Goal: Check status: Check status

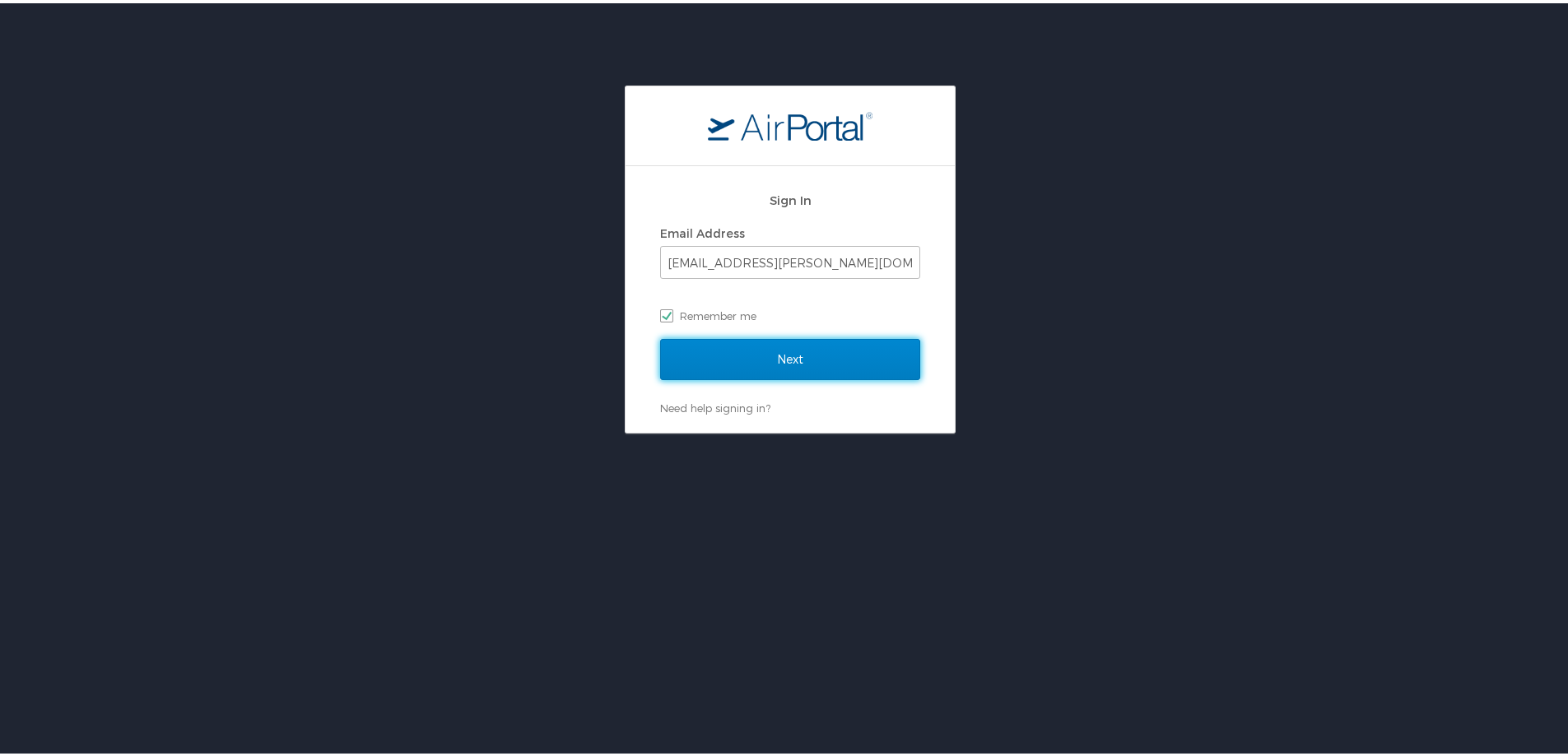
drag, startPoint x: 744, startPoint y: 351, endPoint x: 845, endPoint y: 387, distance: 107.2
click at [746, 349] on input "Next" at bounding box center [790, 357] width 260 height 41
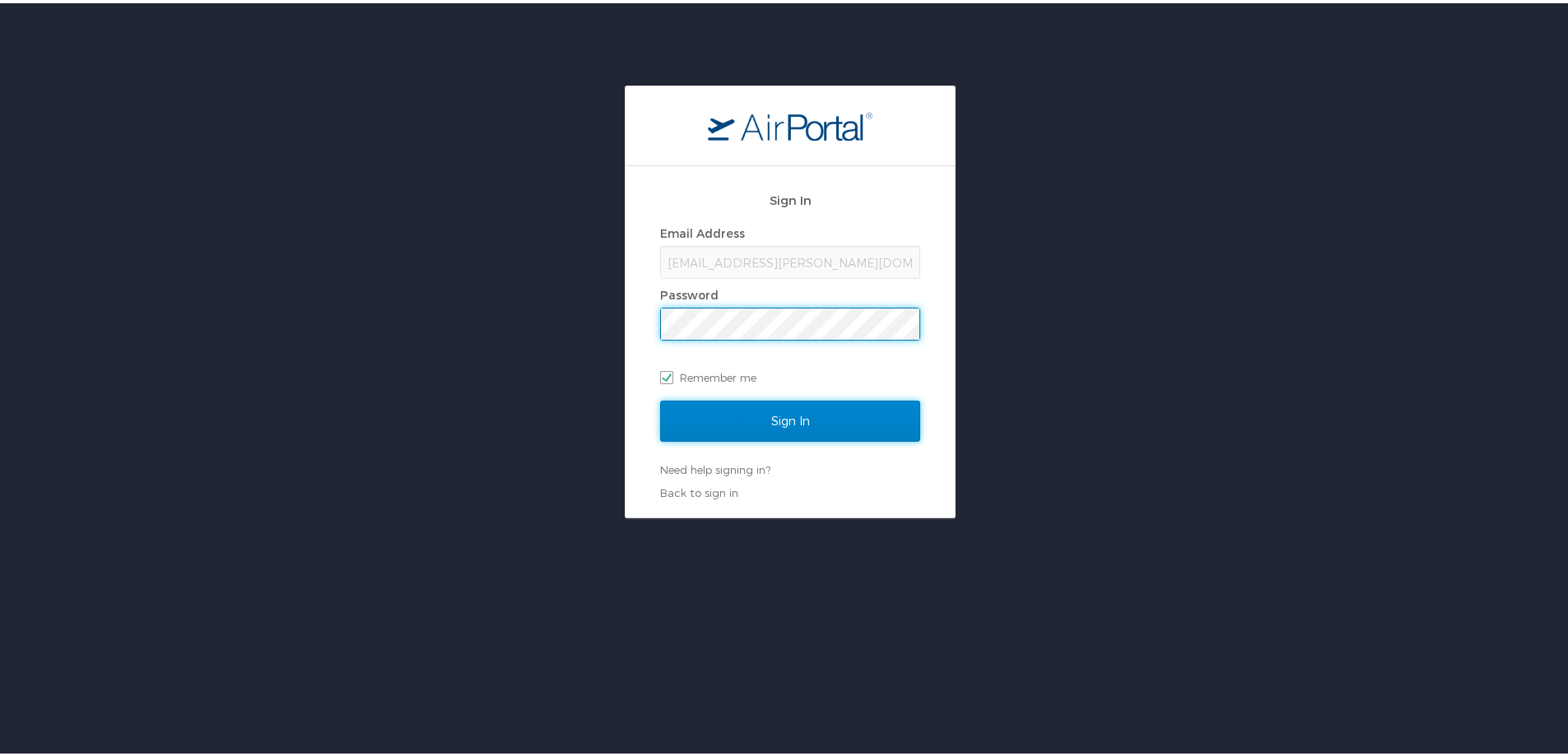
click at [728, 433] on input "Sign In" at bounding box center [790, 418] width 260 height 41
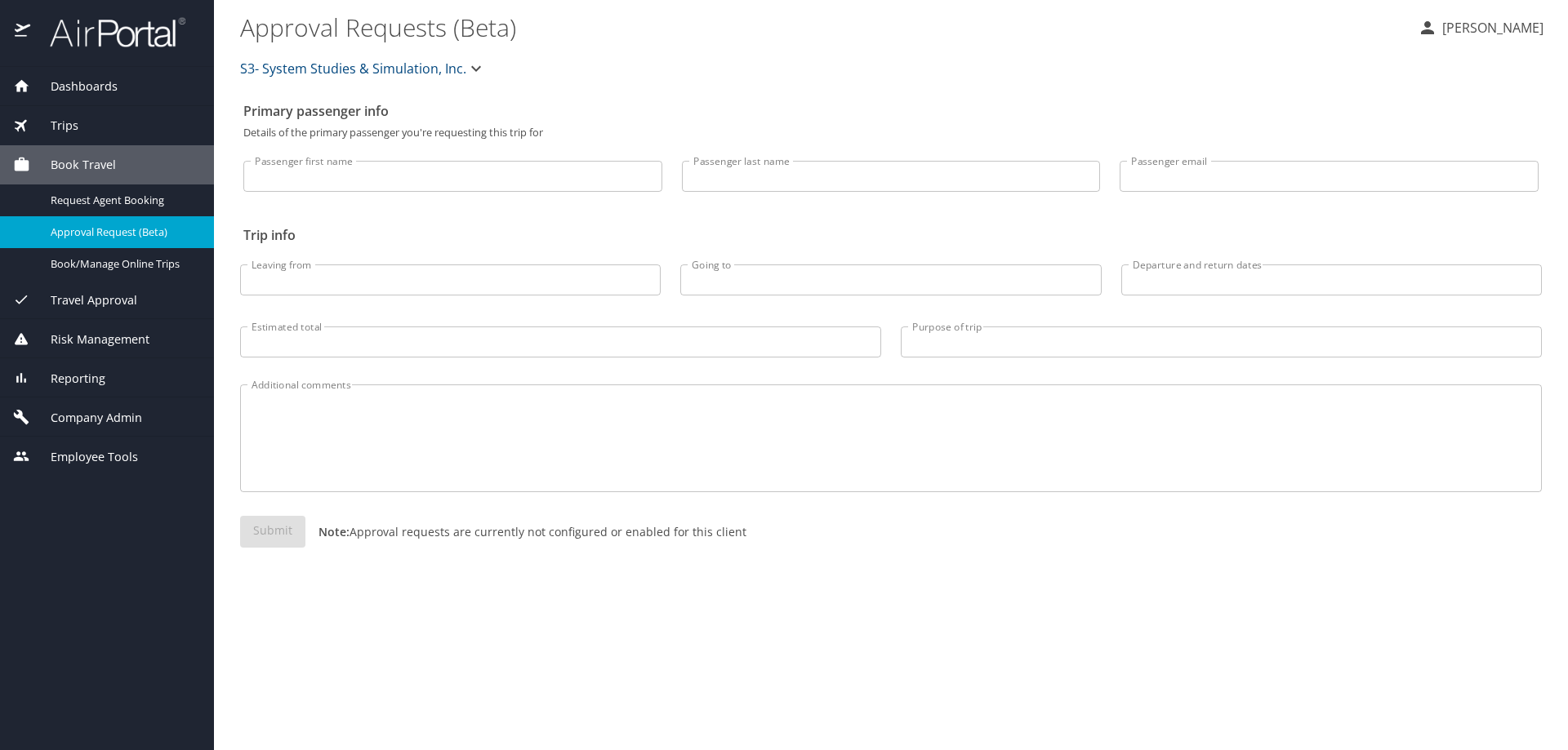
click at [39, 377] on span "Reporting" at bounding box center [68, 379] width 75 height 18
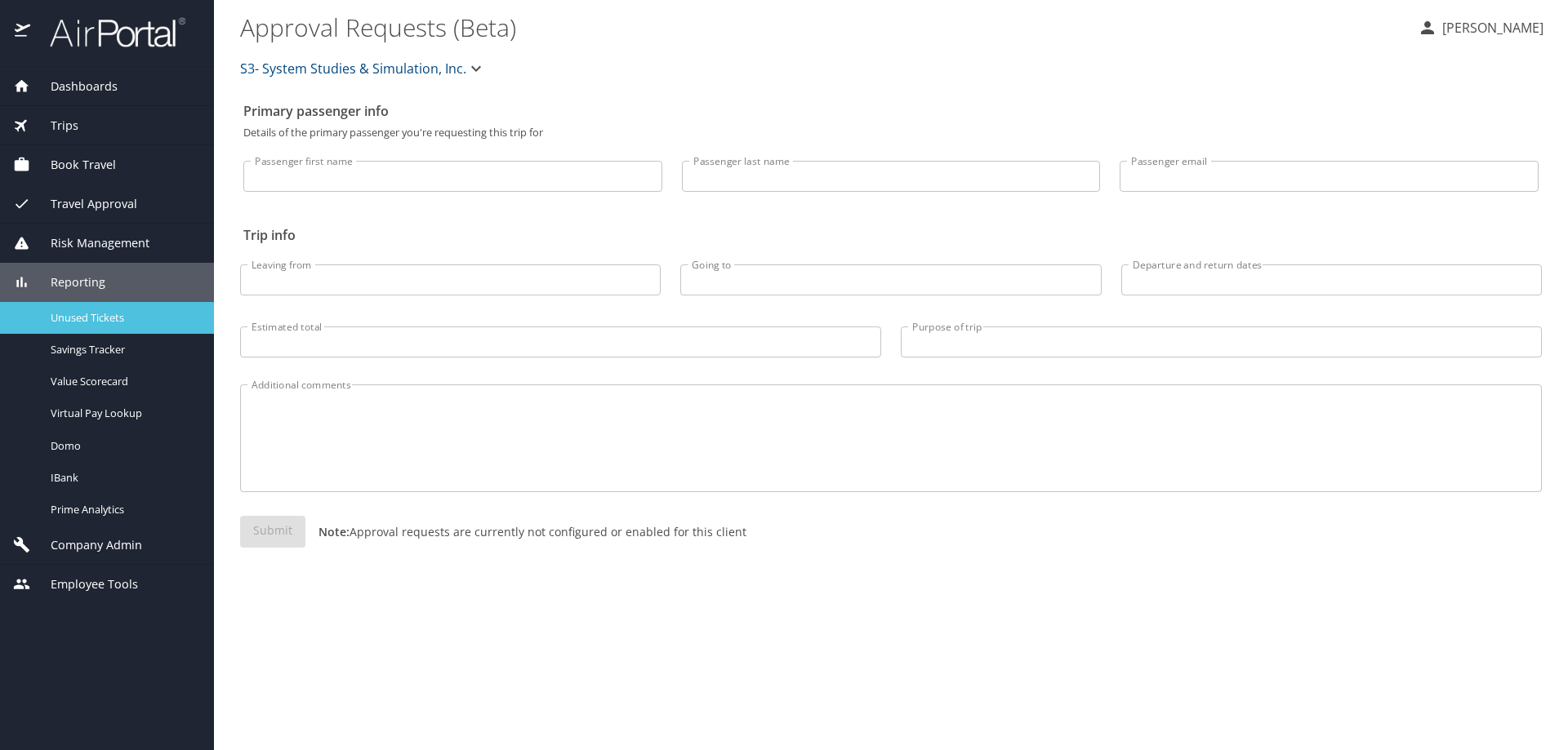
click at [74, 321] on span "Unused Tickets" at bounding box center [123, 318] width 144 height 16
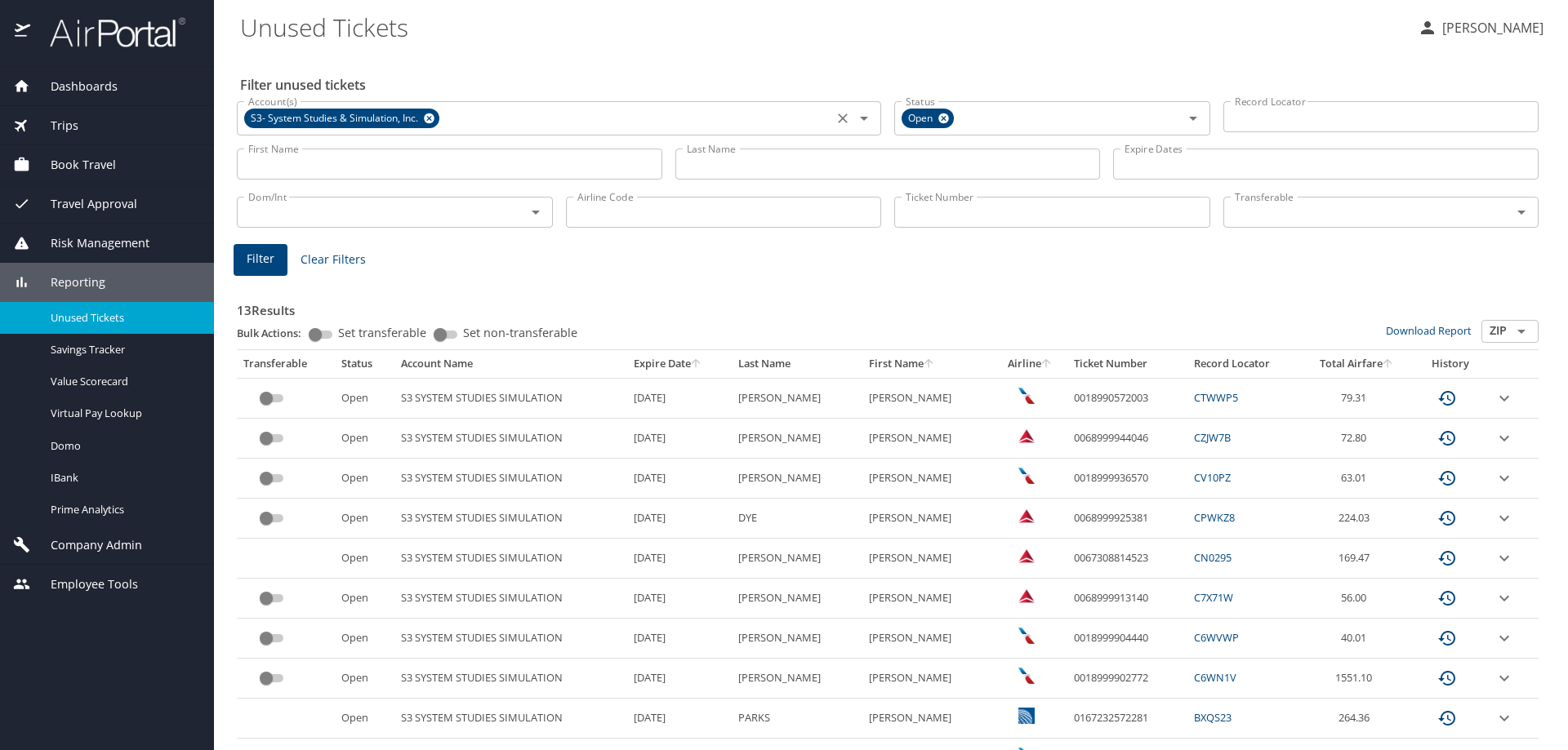
click at [430, 118] on icon at bounding box center [428, 118] width 12 height 18
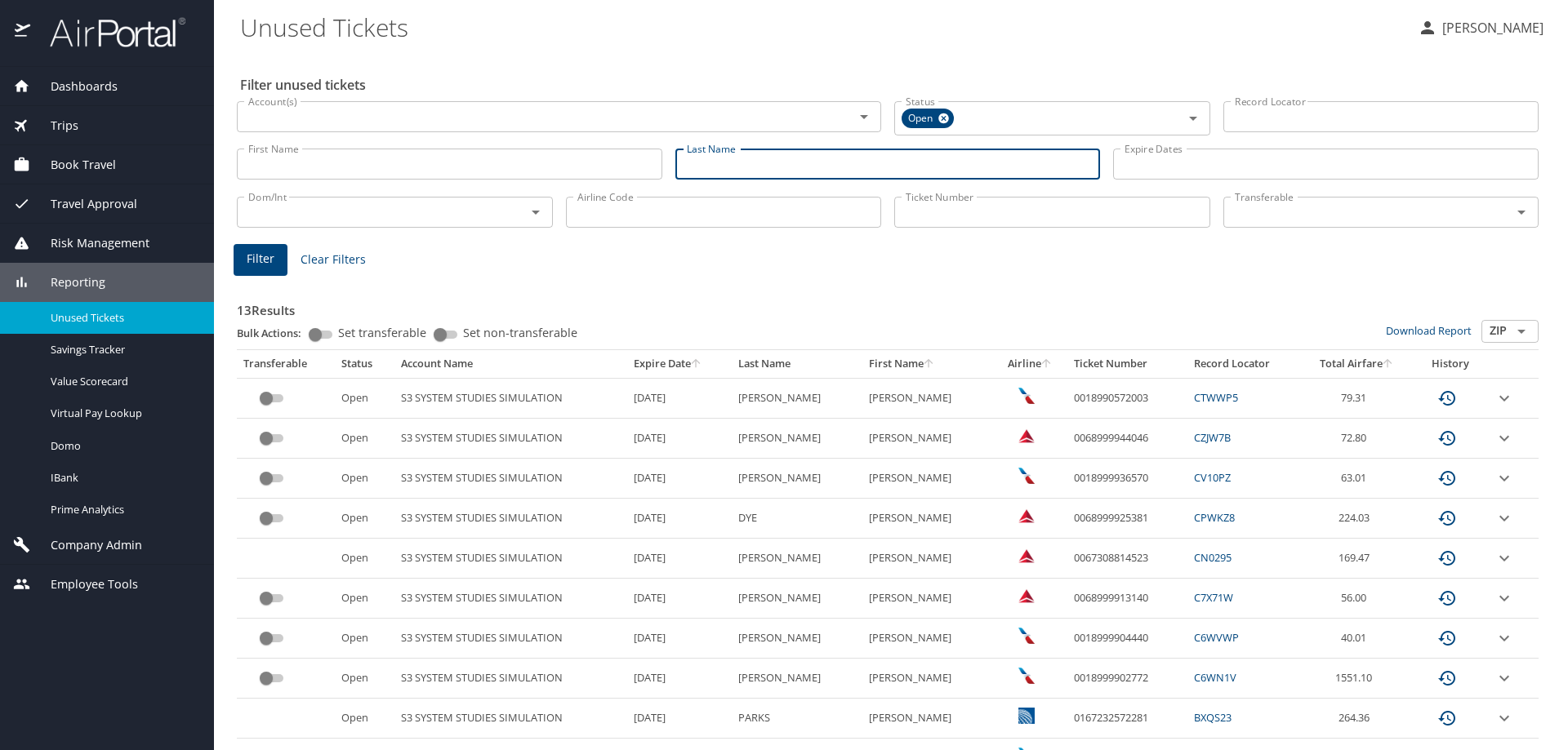
click at [1017, 154] on input "Last Name" at bounding box center [888, 164] width 425 height 31
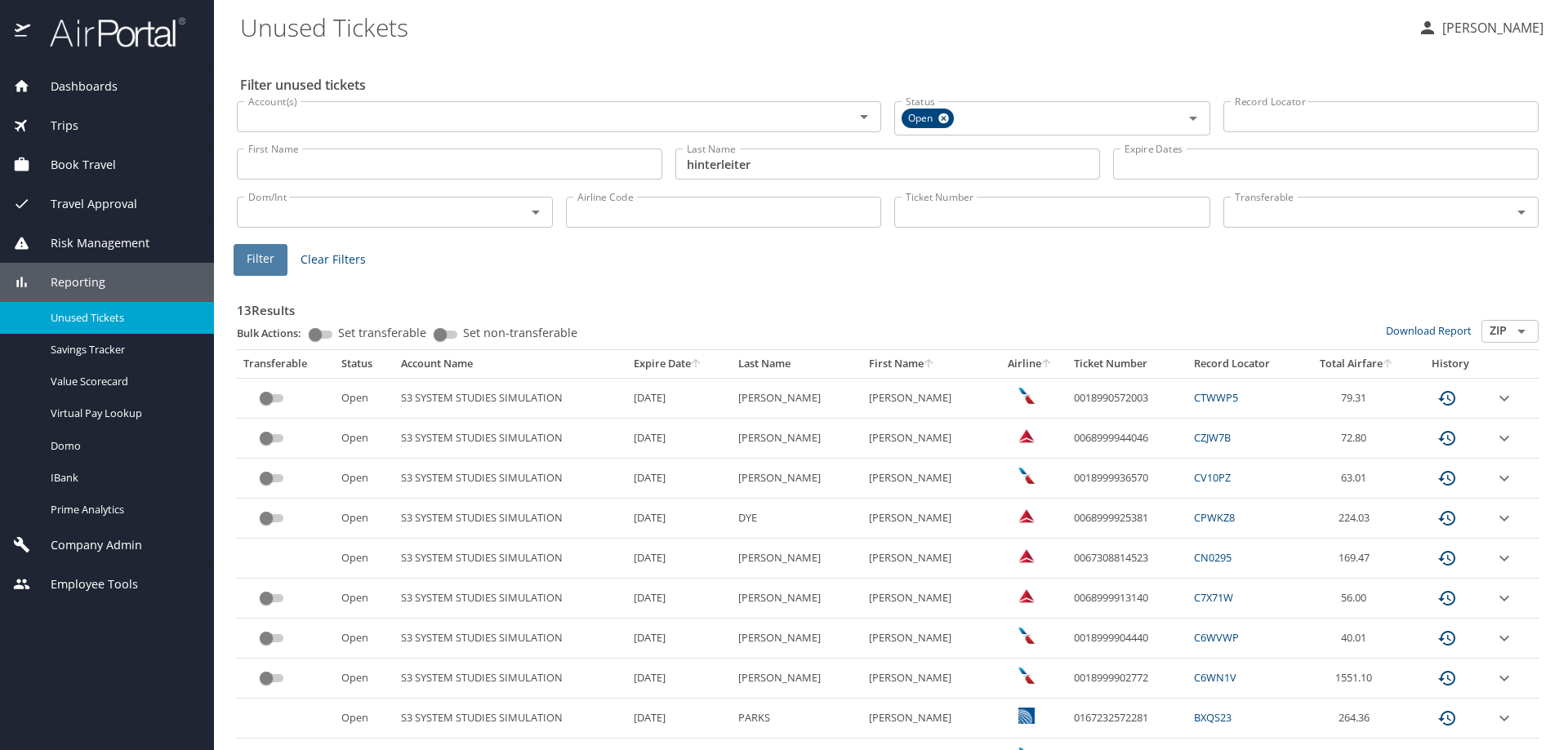
click at [261, 267] on span "Filter" at bounding box center [261, 259] width 28 height 20
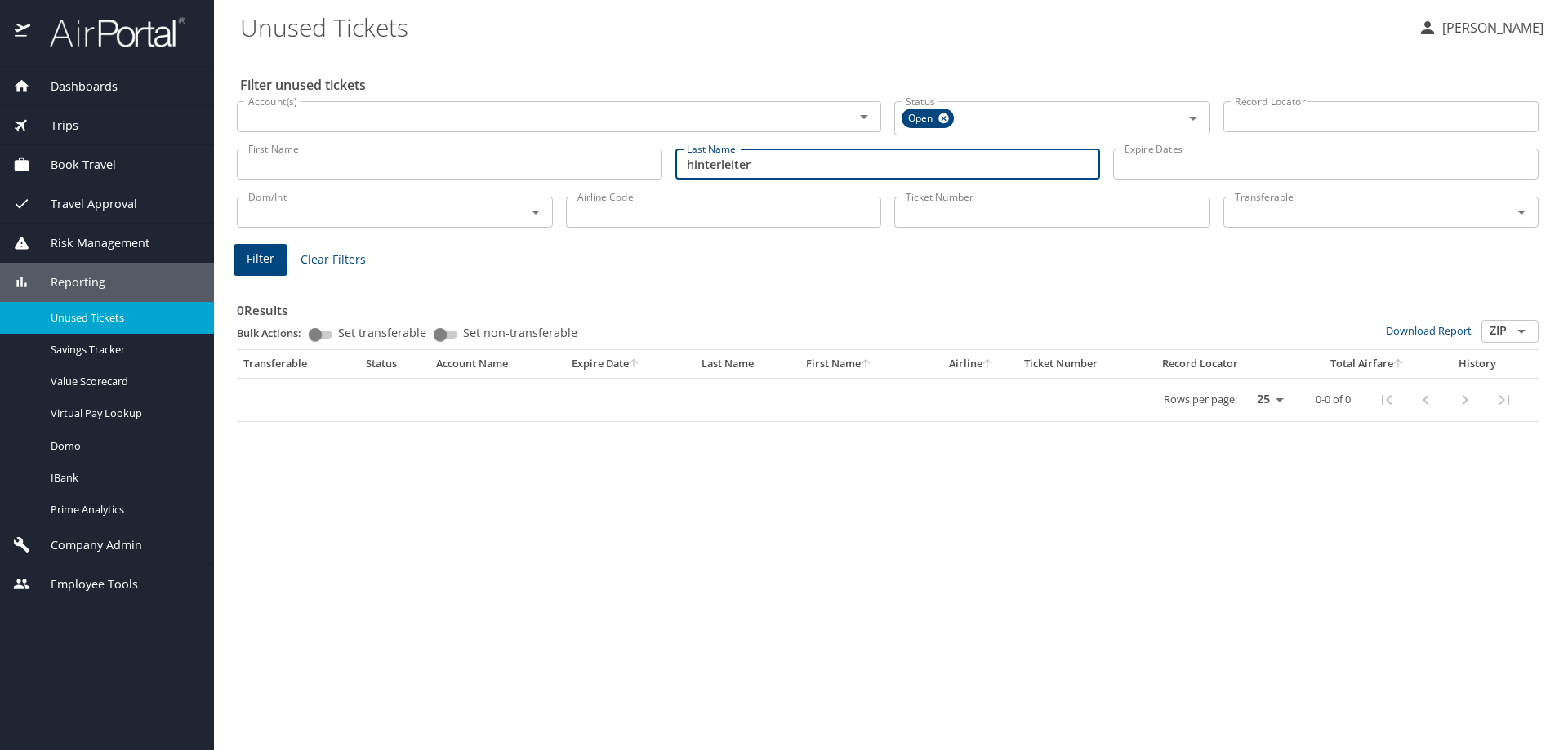
drag, startPoint x: 762, startPoint y: 158, endPoint x: 598, endPoint y: 156, distance: 164.0
click at [665, 167] on div "First Name First Name Last Name hinterleiter Last Name Expire Dates Expire Dates" at bounding box center [888, 164] width 1315 height 58
type input "hinterleiter"
click at [941, 117] on icon at bounding box center [943, 118] width 11 height 11
click at [246, 261] on button "Filter" at bounding box center [261, 257] width 54 height 32
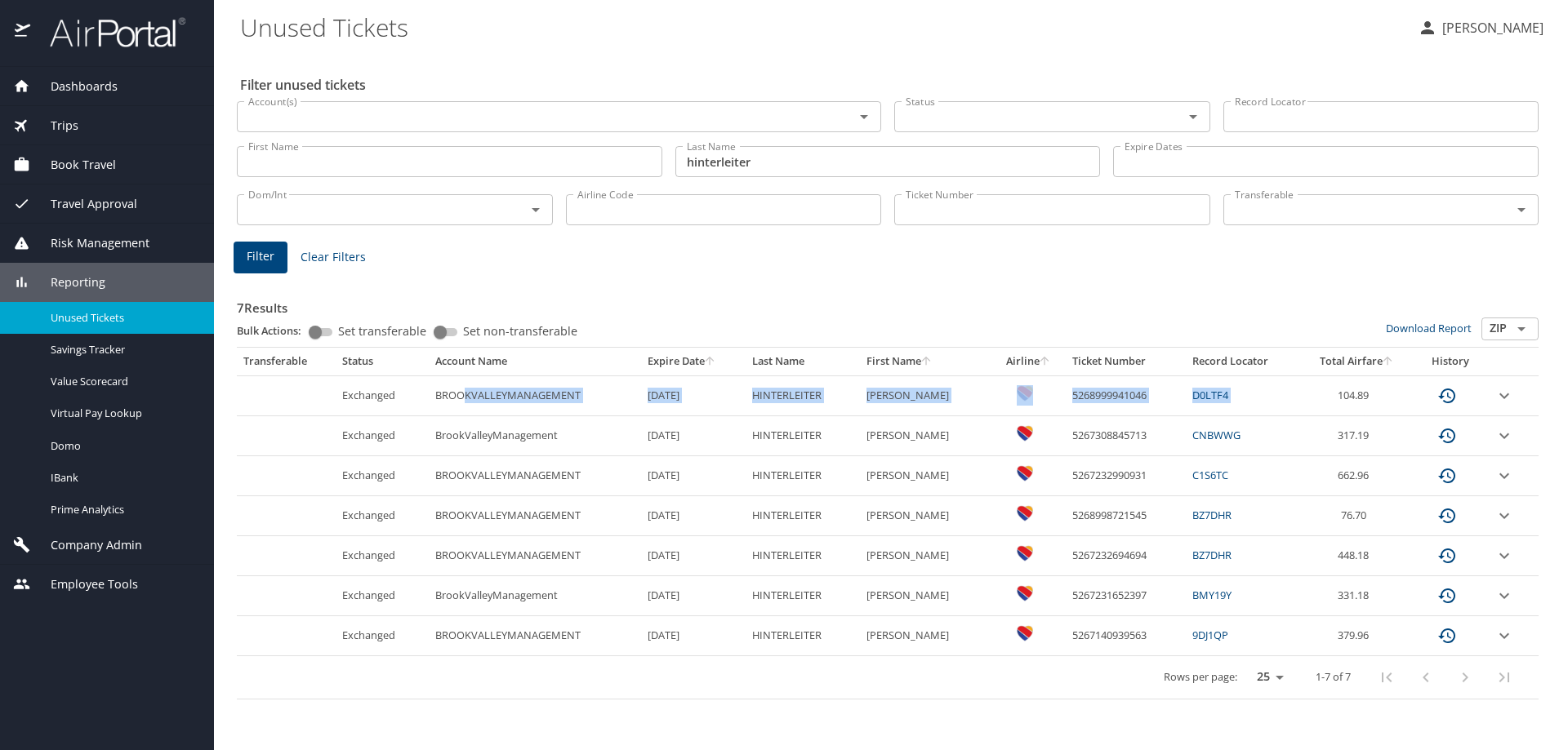
drag, startPoint x: 1214, startPoint y: 388, endPoint x: 463, endPoint y: 379, distance: 751.1
click at [463, 379] on tr "Exchanged BROOKVALLEYMANAGEMENT 8/4/2026 HINTERLEITER BRIAN JOSEPH 526899994104…" at bounding box center [888, 395] width 1301 height 40
click at [726, 408] on td "8/4/2026" at bounding box center [693, 395] width 105 height 40
click at [962, 403] on JOSEPH "BRIAN JOSEPH" at bounding box center [925, 395] width 132 height 40
